Goal: Find specific page/section: Find specific page/section

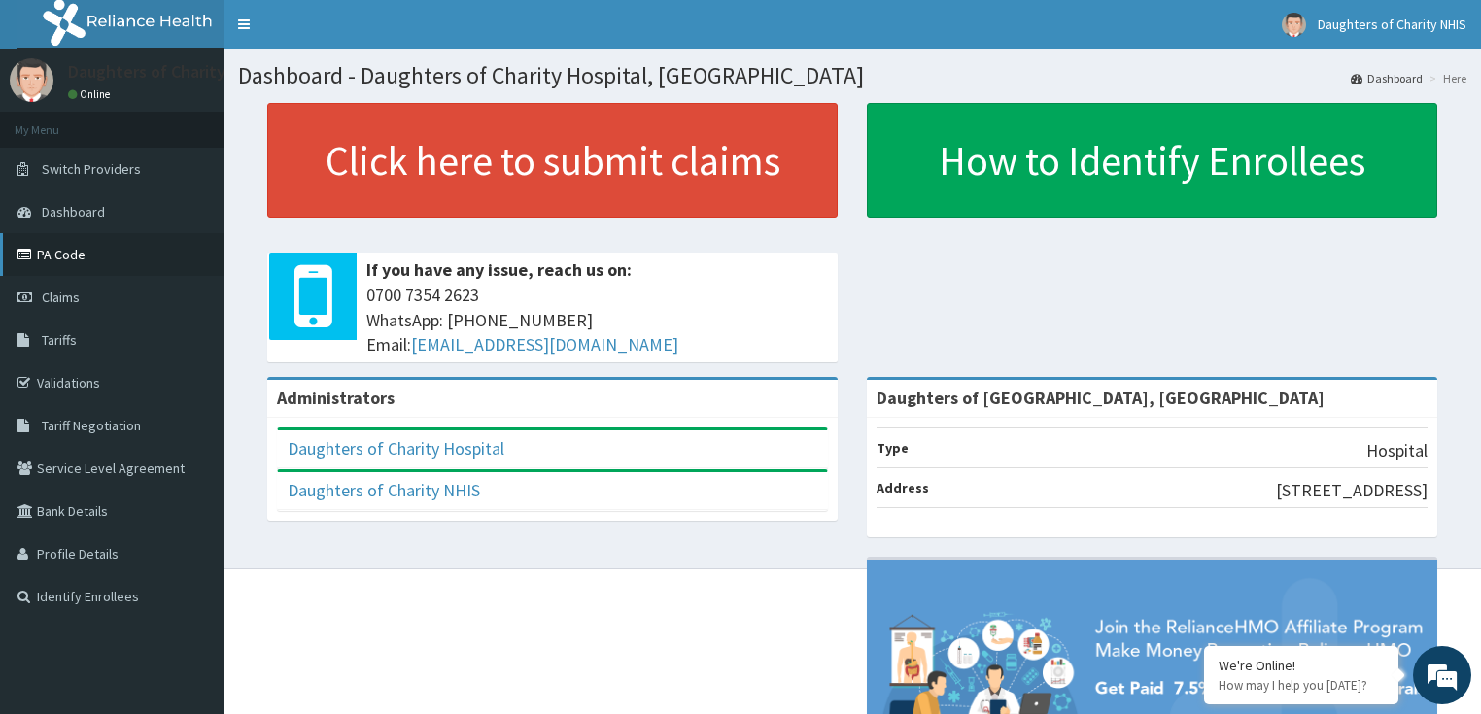
click at [132, 258] on link "PA Code" at bounding box center [112, 254] width 224 height 43
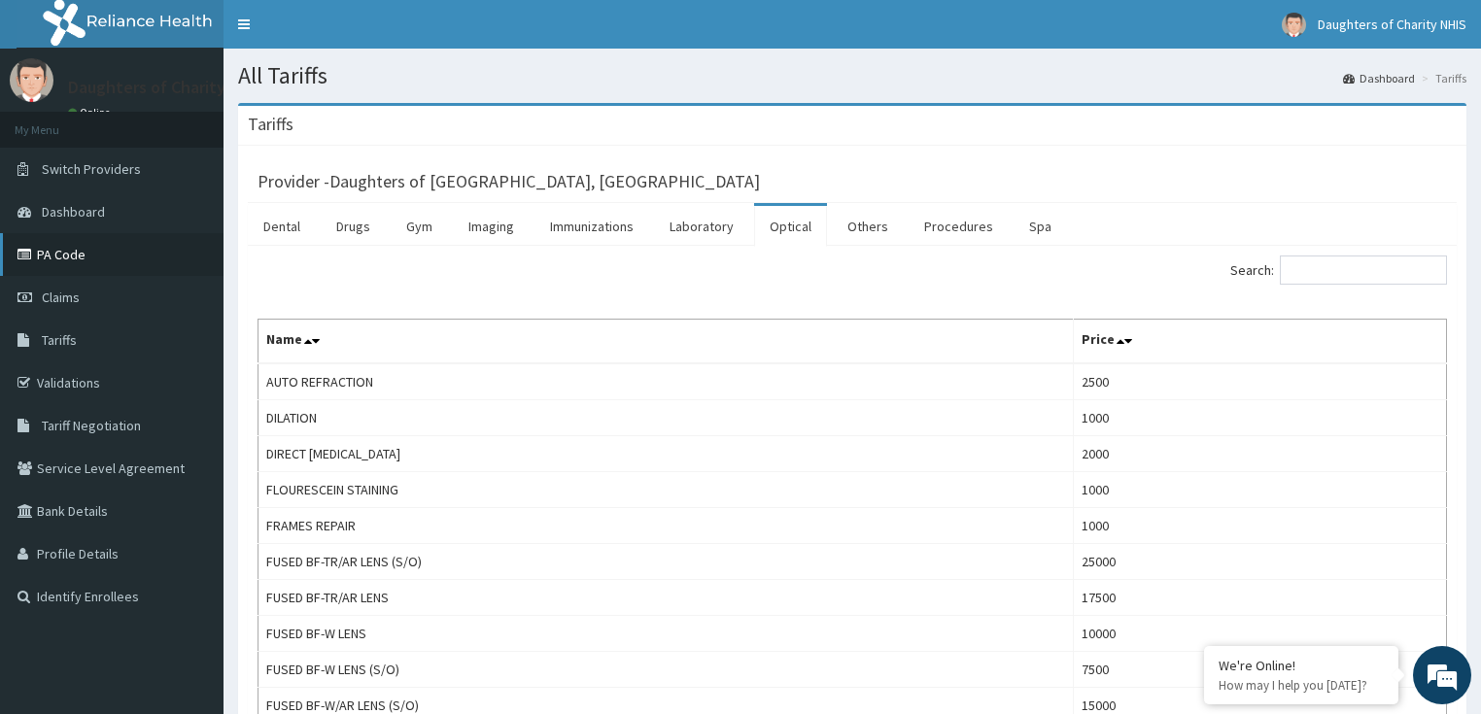
click at [135, 253] on link "PA Code" at bounding box center [112, 254] width 224 height 43
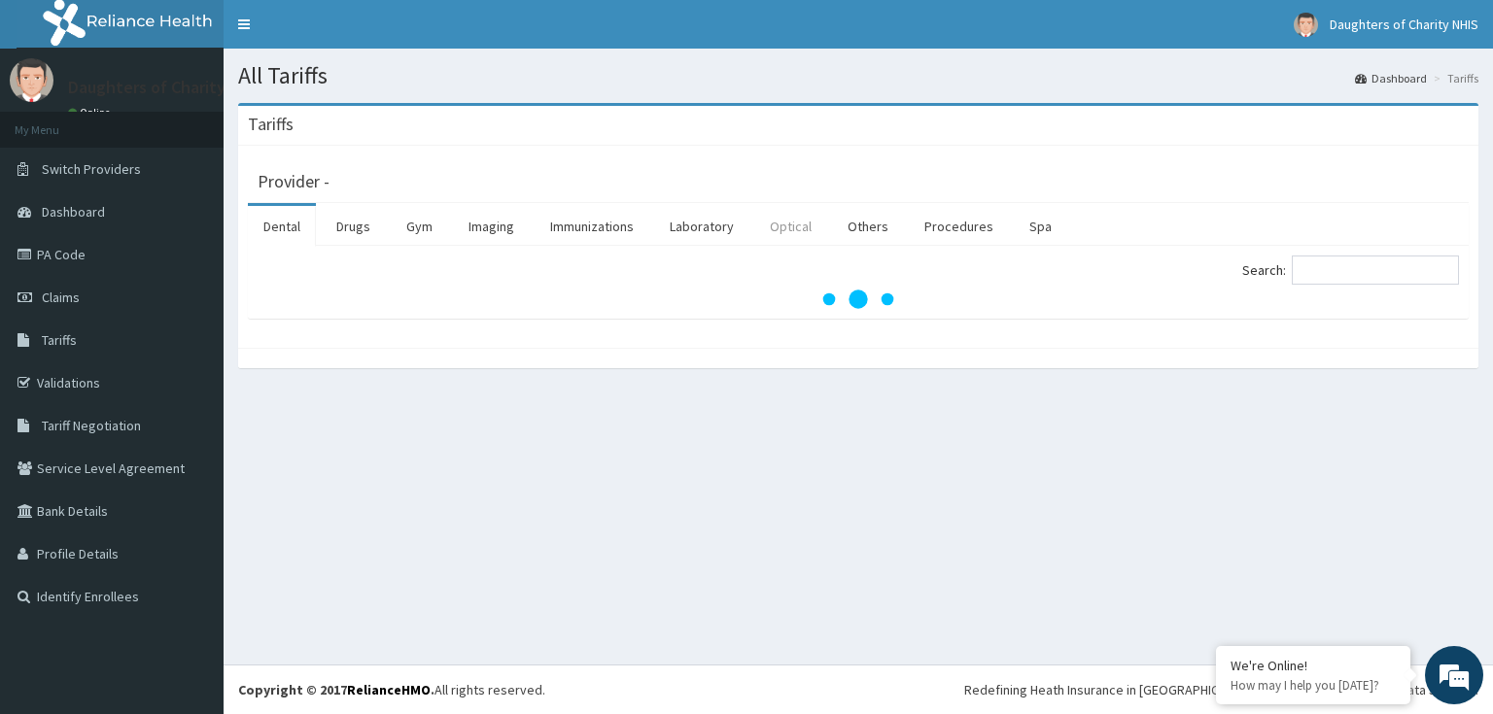
click at [781, 218] on link "Optical" at bounding box center [790, 226] width 73 height 41
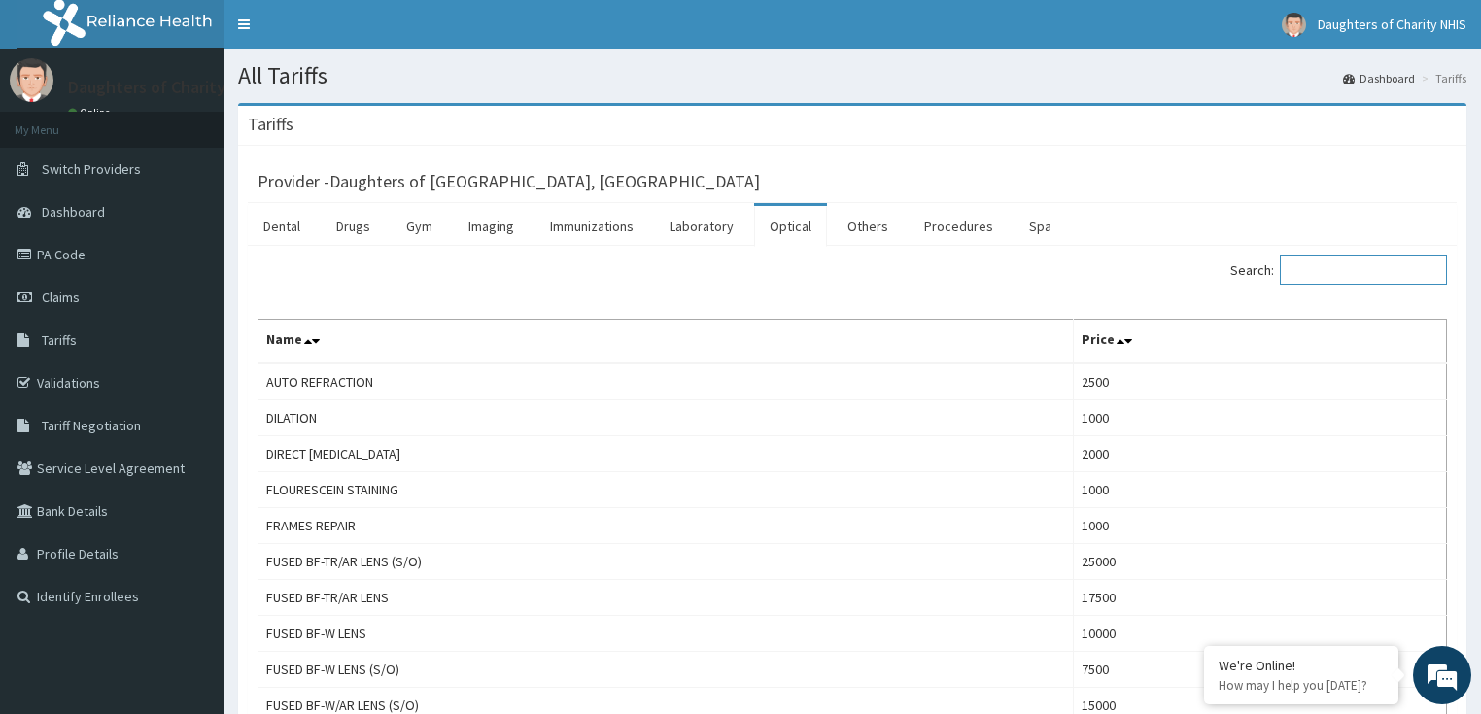
click at [1322, 267] on input "Search:" at bounding box center [1363, 270] width 167 height 29
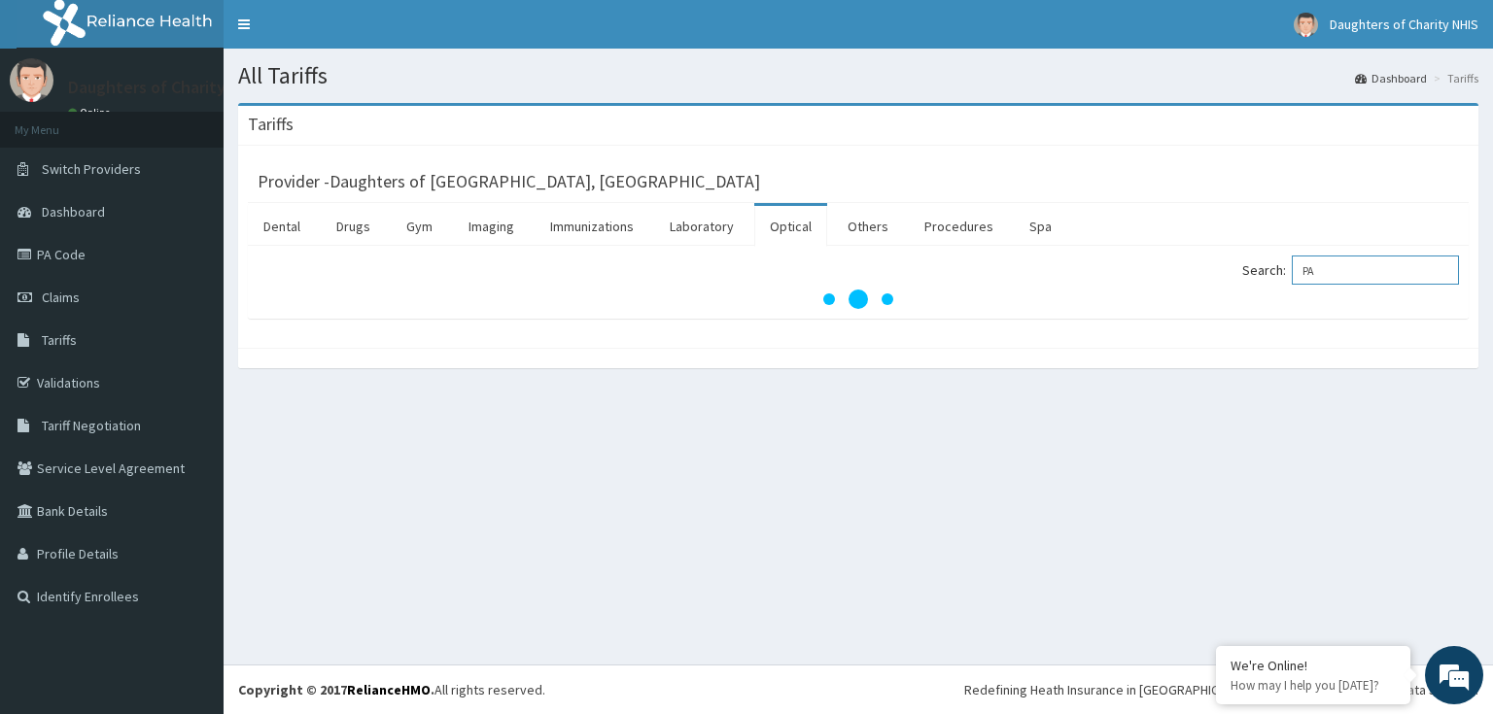
type input "P"
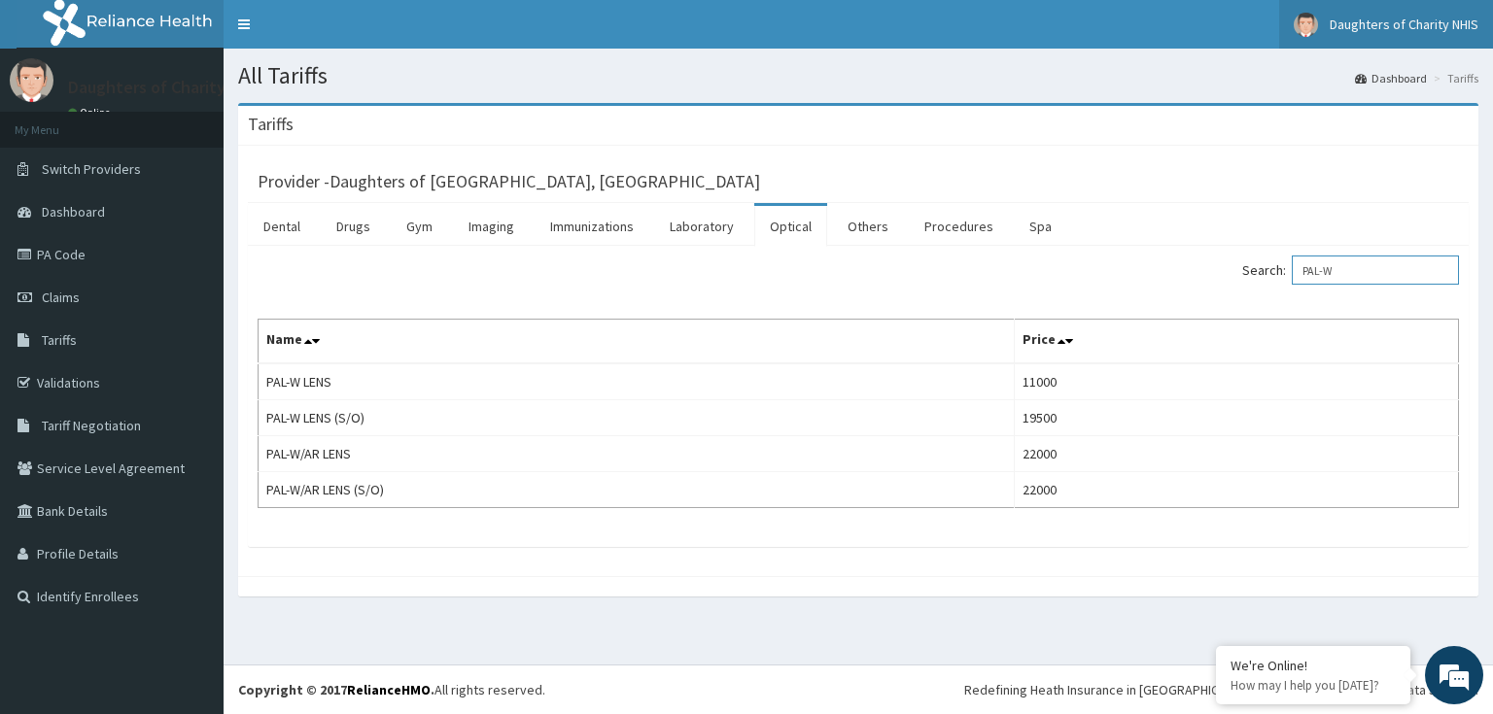
type input "PAL-W"
click at [163, 166] on link "Switch Providers" at bounding box center [112, 169] width 224 height 43
